Goal: Task Accomplishment & Management: Manage account settings

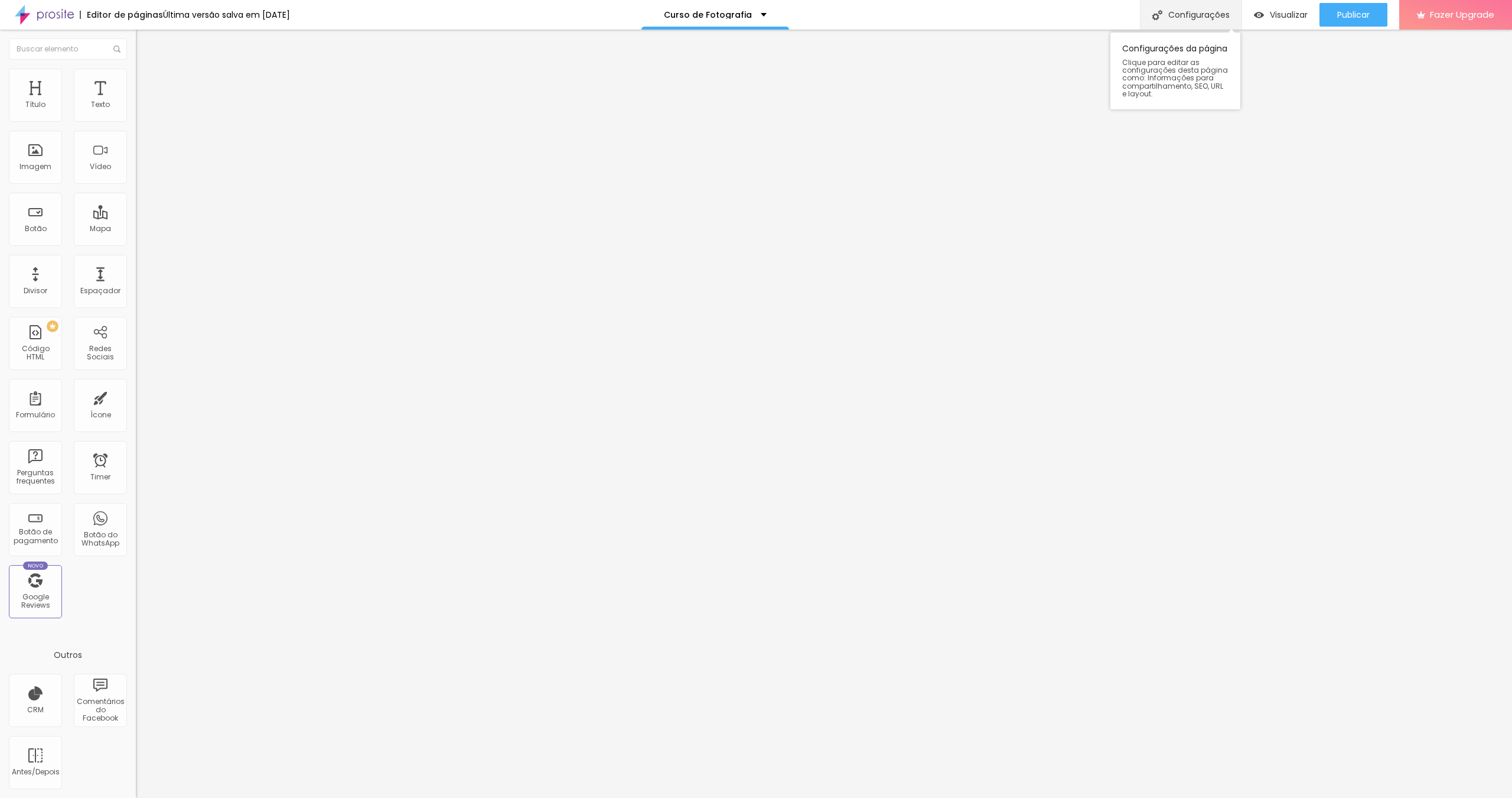
click at [1185, 20] on div "Configurações" at bounding box center [1191, 15] width 102 height 30
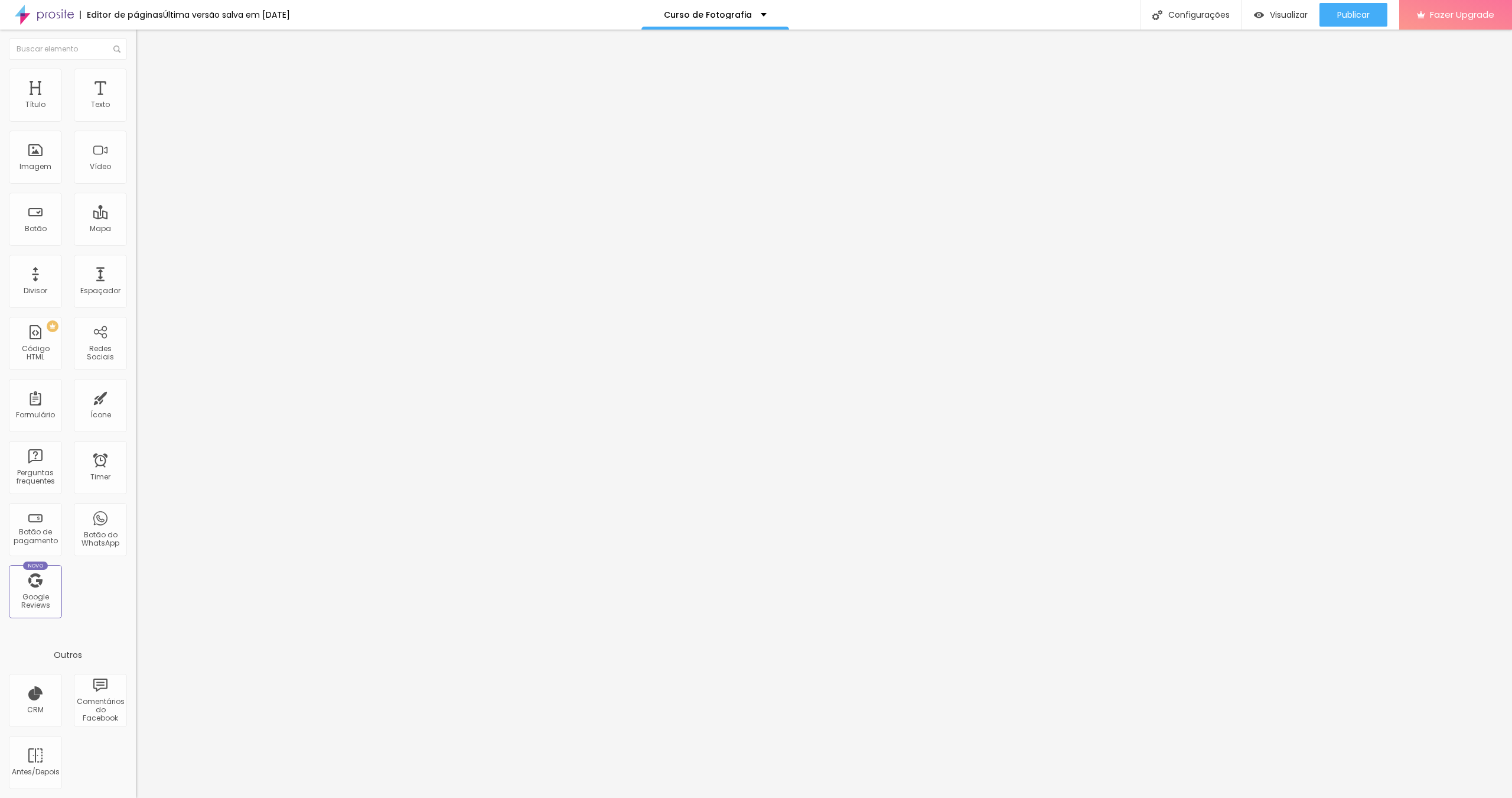
click at [973, 797] on div at bounding box center [756, 810] width 1512 height 11
click at [1348, 16] on span "Publicar" at bounding box center [1354, 14] width 33 height 9
click at [1200, 12] on div "Configurações" at bounding box center [1191, 15] width 102 height 30
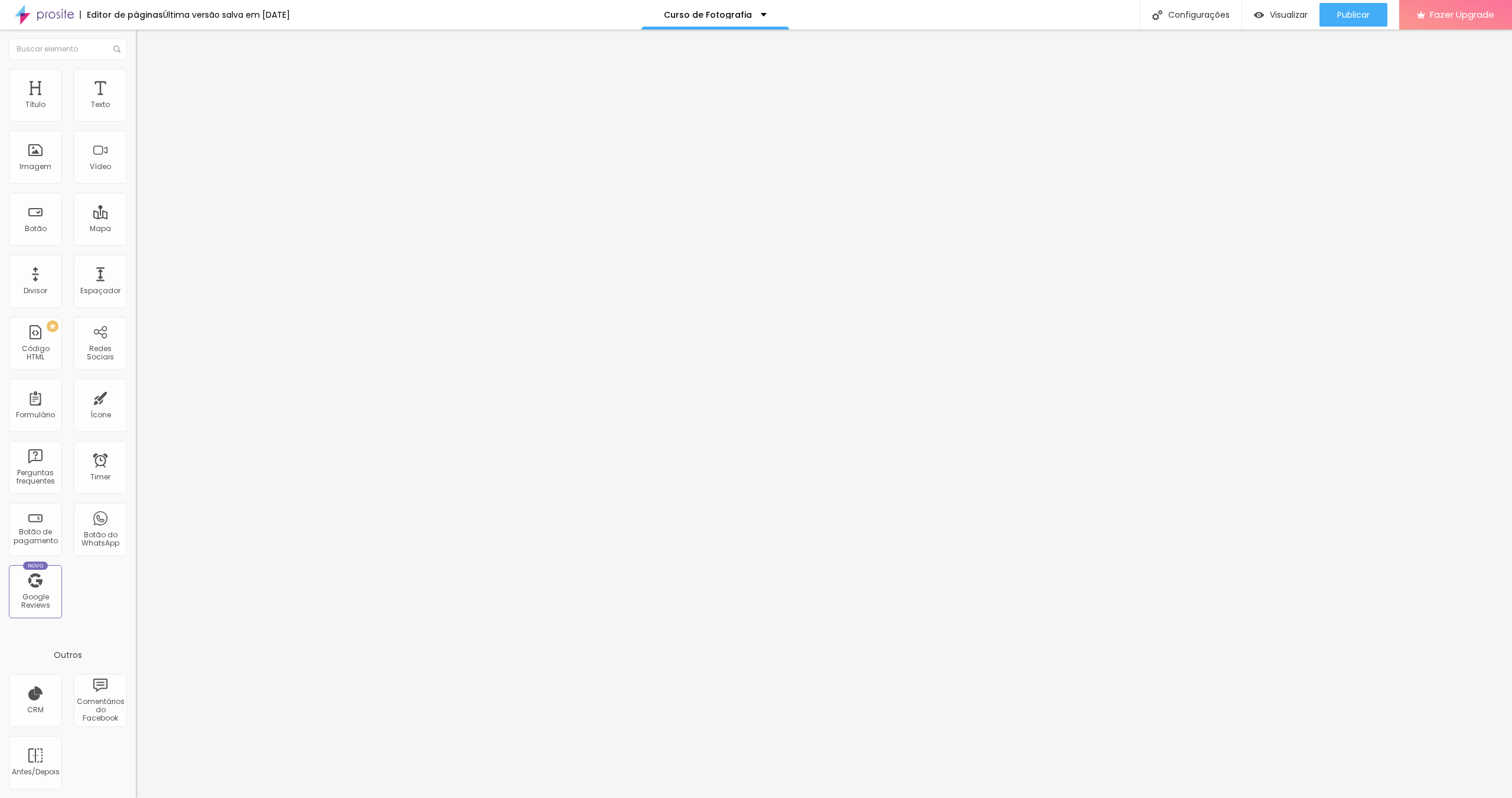
drag, startPoint x: 684, startPoint y: 267, endPoint x: 714, endPoint y: 276, distance: 31.3
type input "CursodeFotografia"
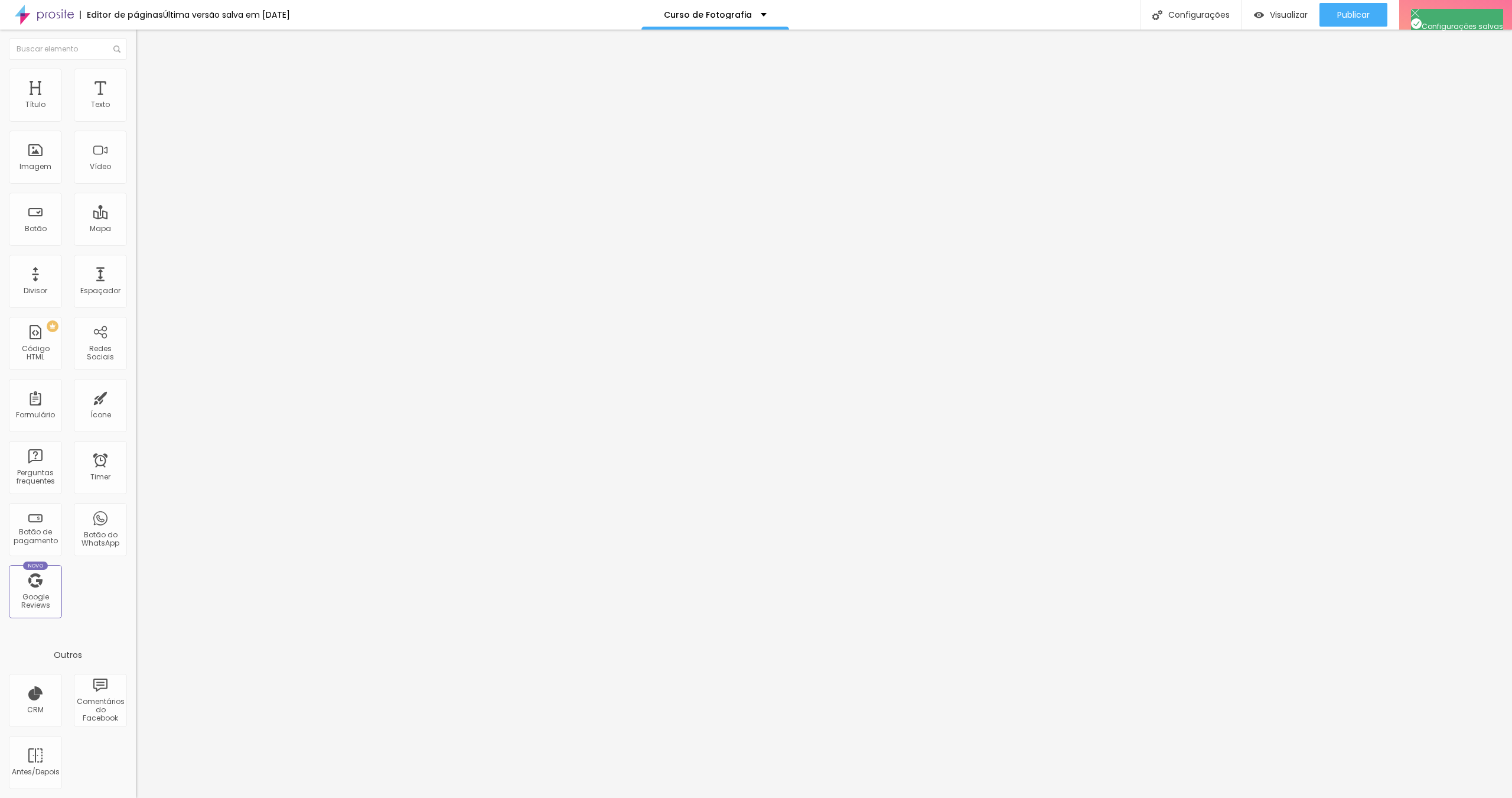
click at [969, 797] on div at bounding box center [756, 810] width 1512 height 11
click at [1357, 12] on span "Publicar" at bounding box center [1354, 14] width 33 height 9
click at [1290, 10] on span "Visualizar" at bounding box center [1289, 14] width 38 height 9
click at [1197, 14] on div "Configurações" at bounding box center [1191, 15] width 102 height 30
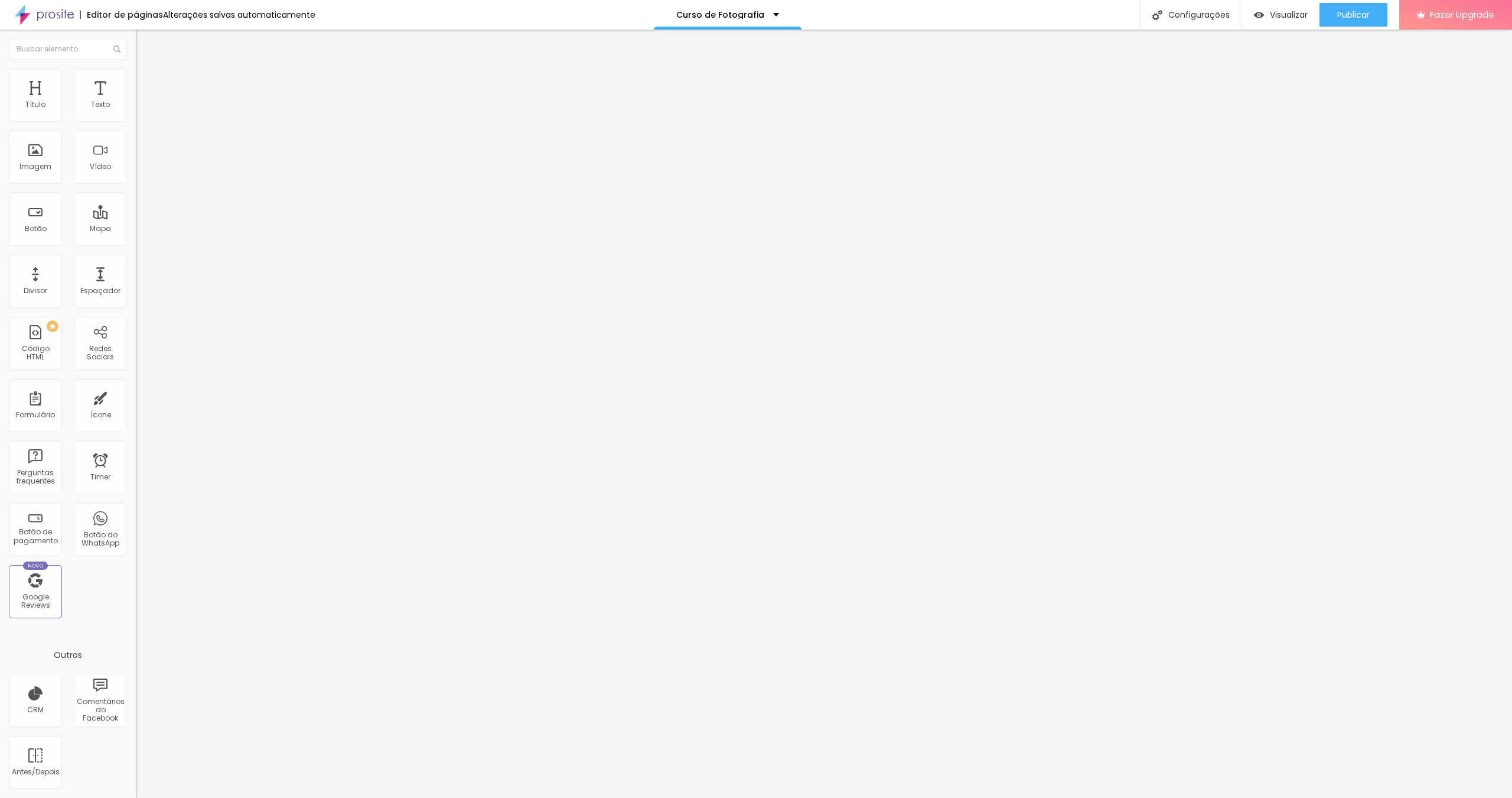
click at [969, 797] on div at bounding box center [756, 810] width 1512 height 11
click at [1205, 11] on div "Configurações" at bounding box center [1191, 15] width 102 height 30
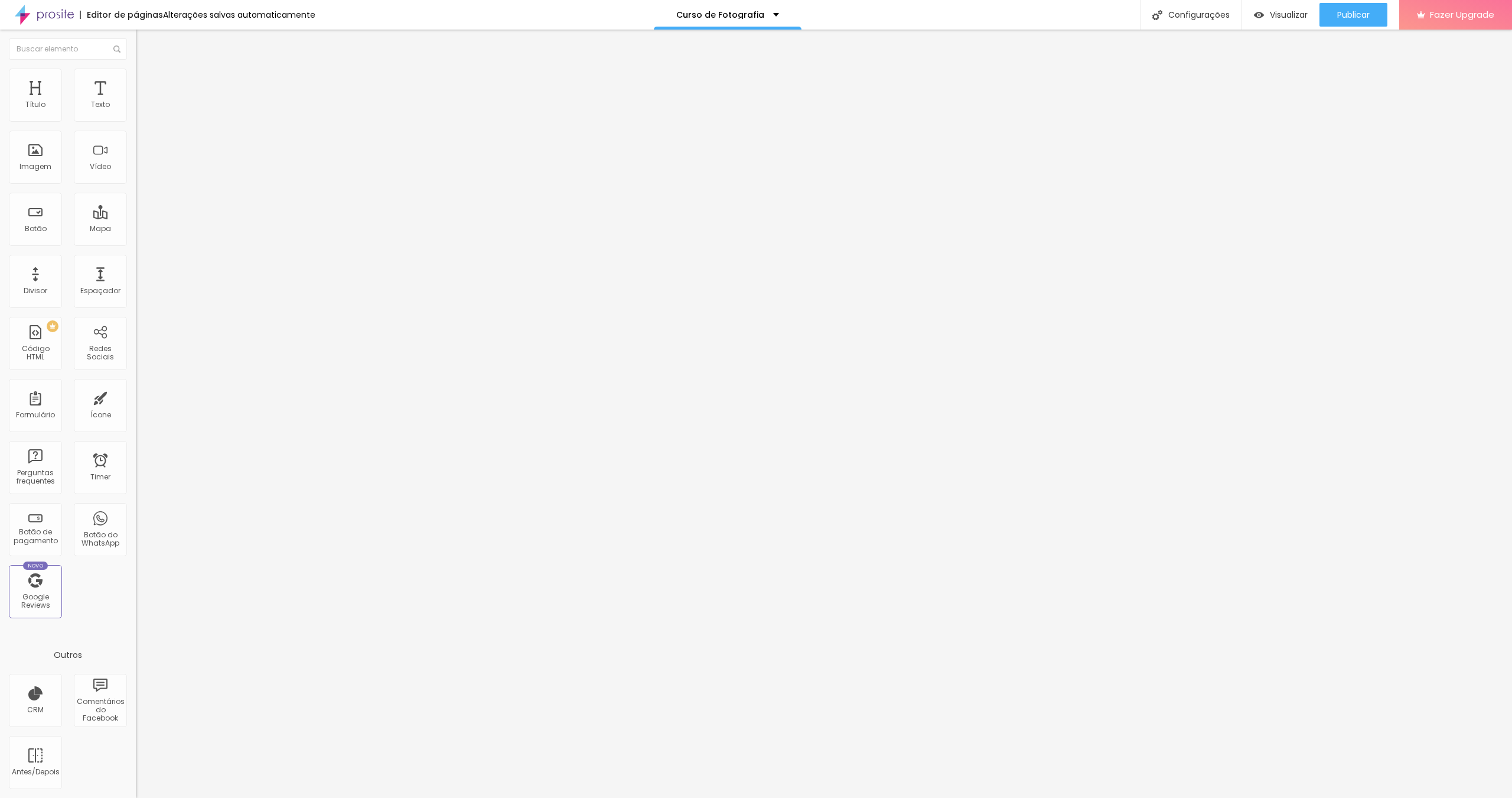
click at [963, 797] on div at bounding box center [756, 810] width 1512 height 11
click at [1370, 20] on button "Publicar" at bounding box center [1353, 15] width 68 height 24
click at [766, 14] on div "Curso de Fotografia" at bounding box center [728, 15] width 103 height 8
